Goal: Information Seeking & Learning: Learn about a topic

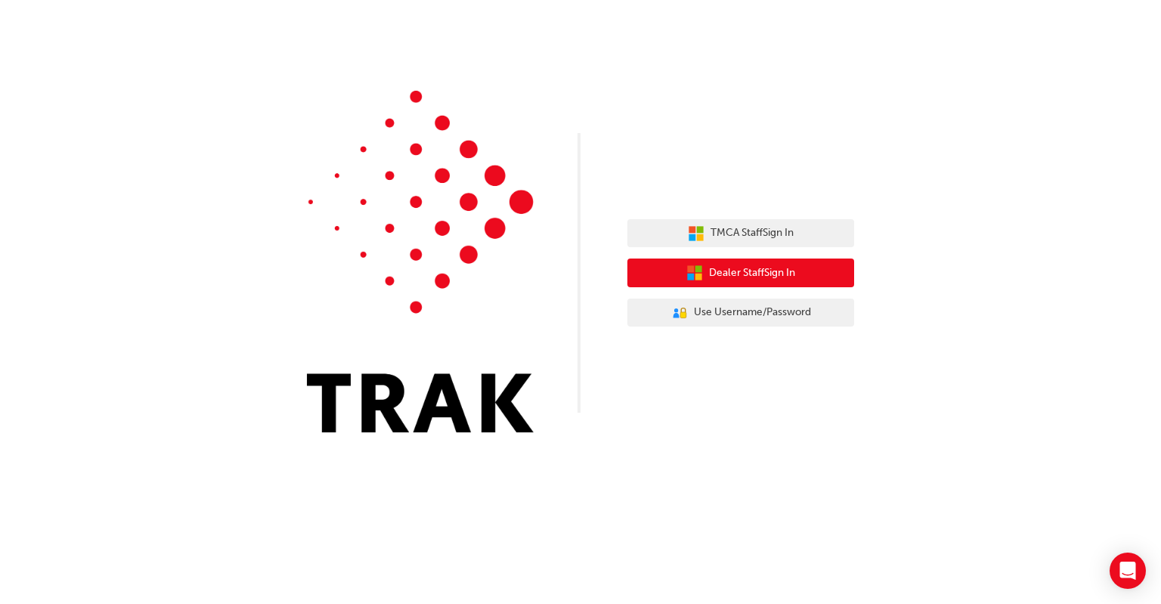
click at [791, 271] on span "Dealer Staff Sign In" at bounding box center [752, 272] width 86 height 17
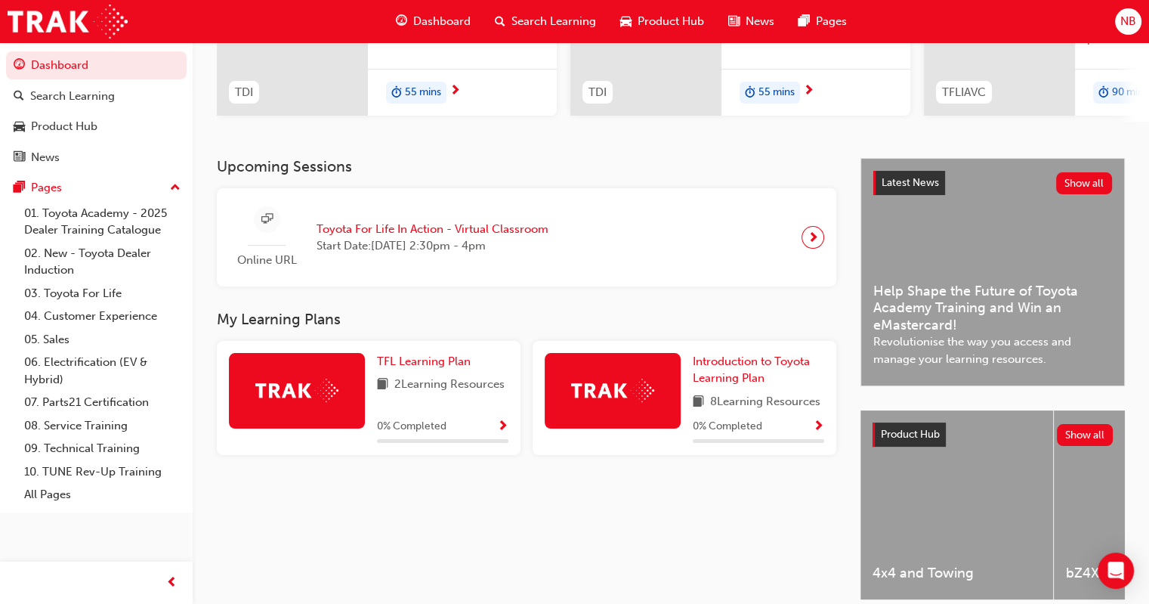
scroll to position [298, 0]
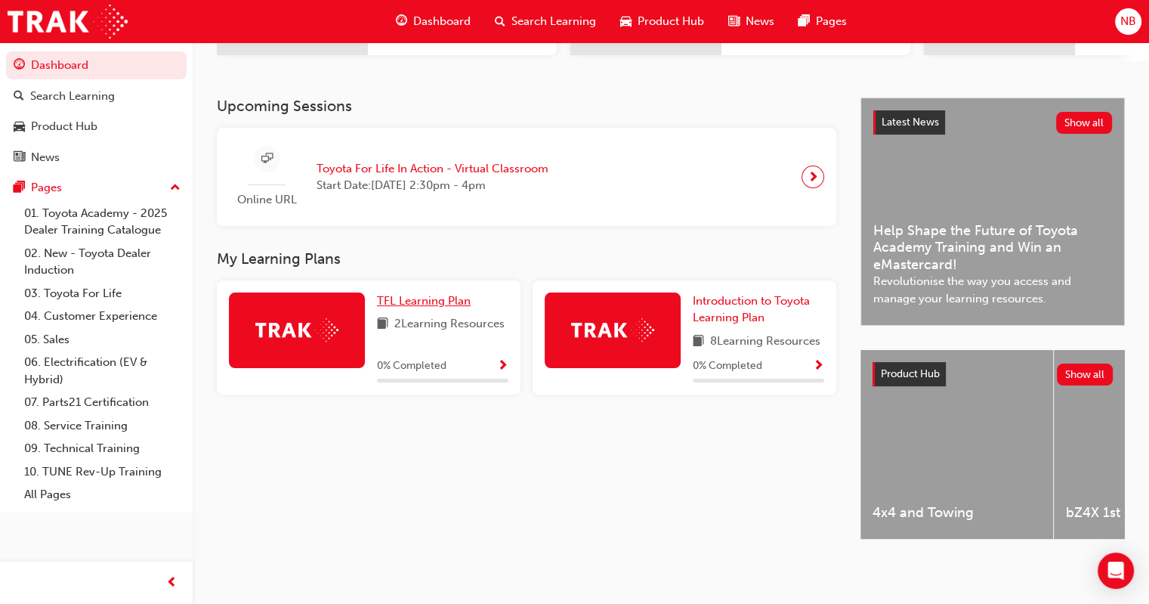
click at [422, 294] on span "TFL Learning Plan" at bounding box center [424, 301] width 94 height 14
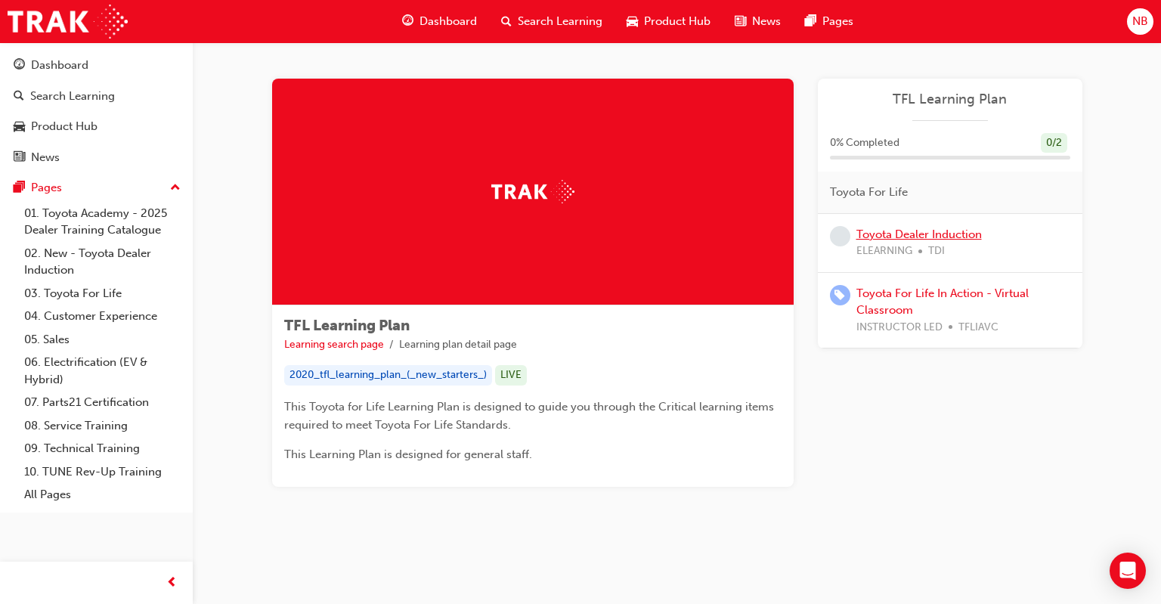
click at [889, 230] on link "Toyota Dealer Induction" at bounding box center [918, 234] width 125 height 14
